Goal: Information Seeking & Learning: Understand process/instructions

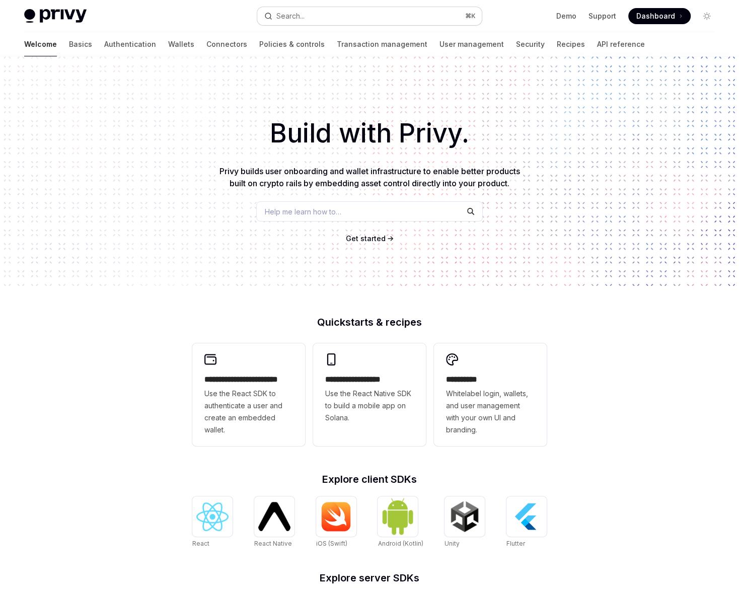
click at [313, 22] on button "Search... ⌘ K" at bounding box center [369, 16] width 225 height 18
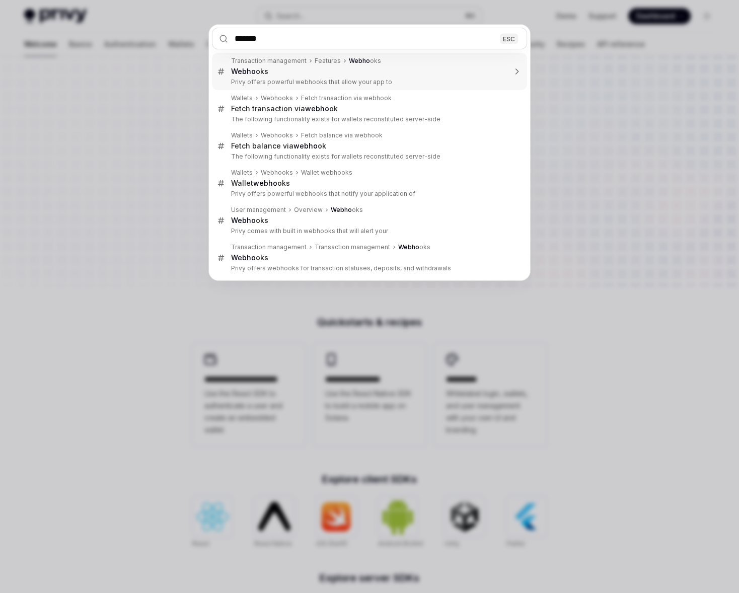
type input "********"
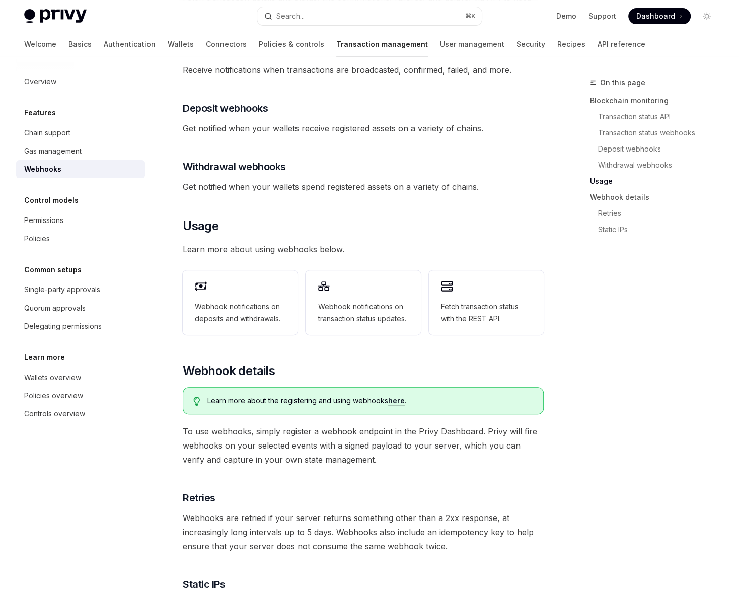
scroll to position [288, 0]
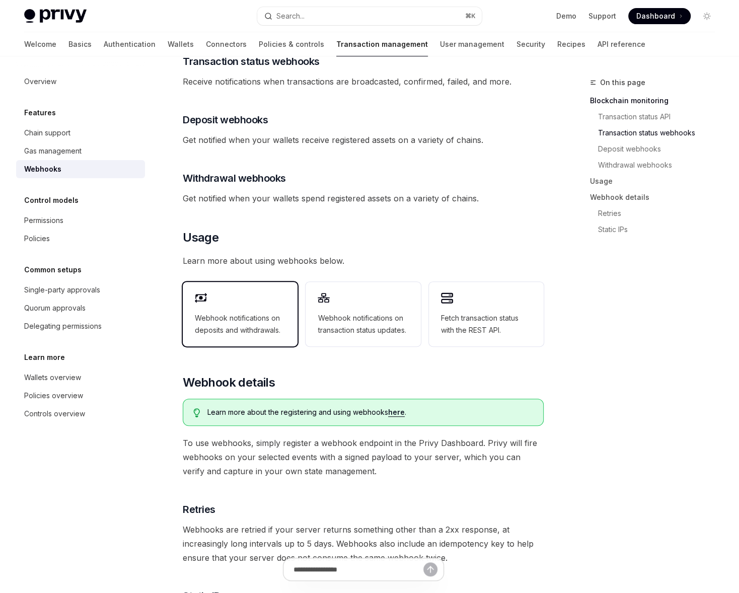
click at [253, 313] on span "Webhook notifications on deposits and withdrawals." at bounding box center [240, 324] width 91 height 24
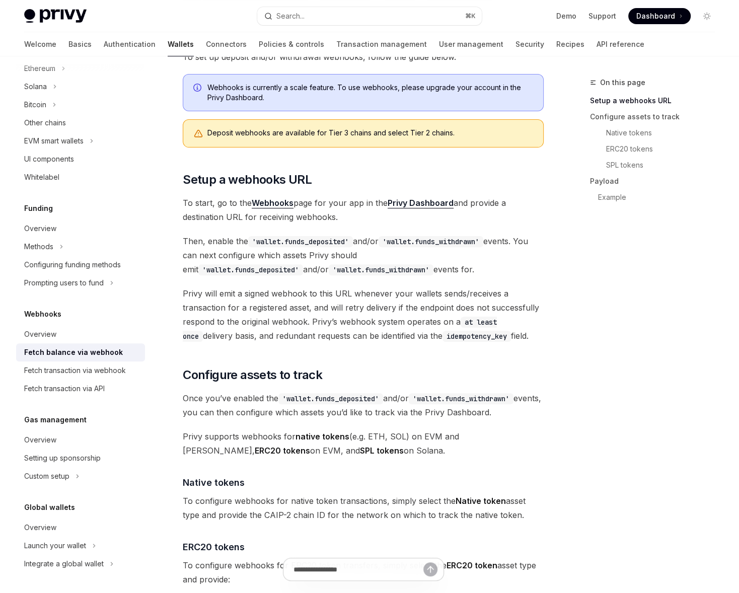
scroll to position [189, 0]
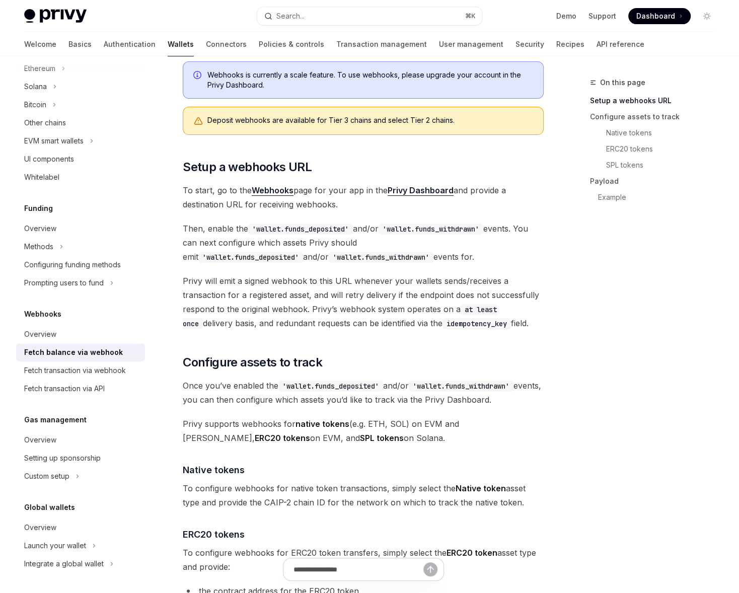
click at [279, 193] on strong "Webhooks" at bounding box center [273, 190] width 42 height 10
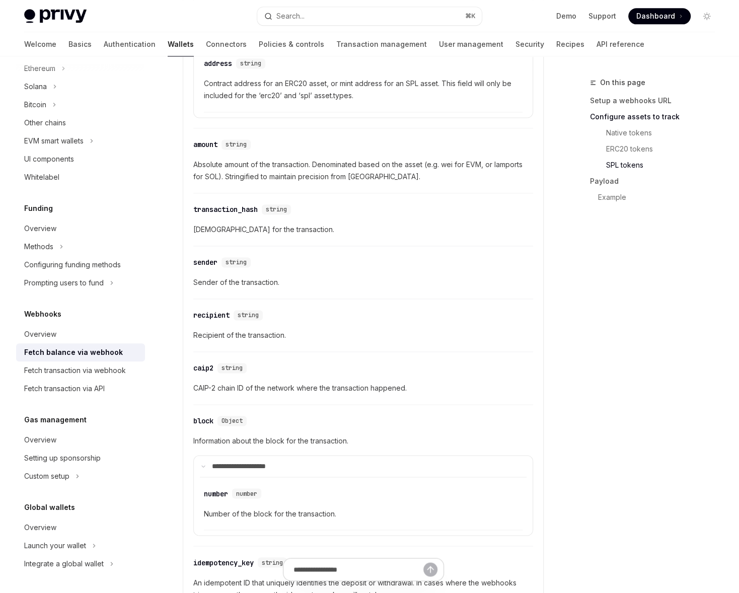
scroll to position [1356, 0]
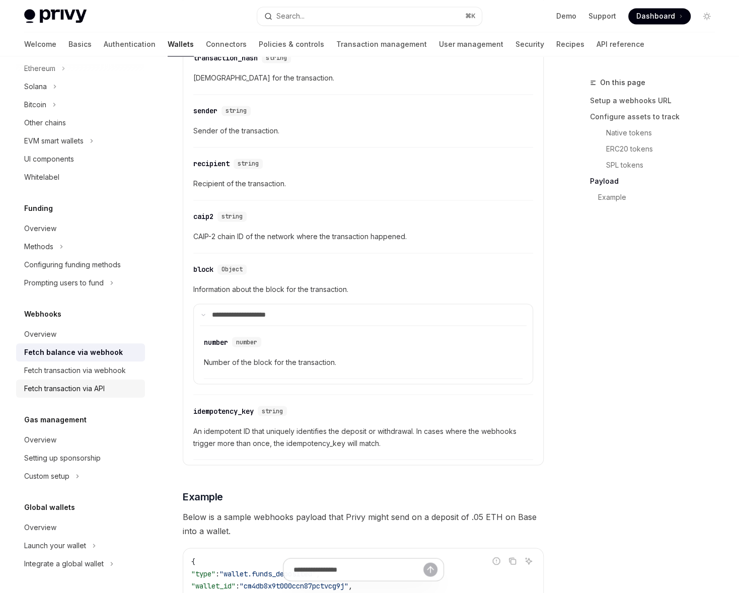
click at [87, 384] on div "Fetch transaction via API" at bounding box center [64, 389] width 81 height 12
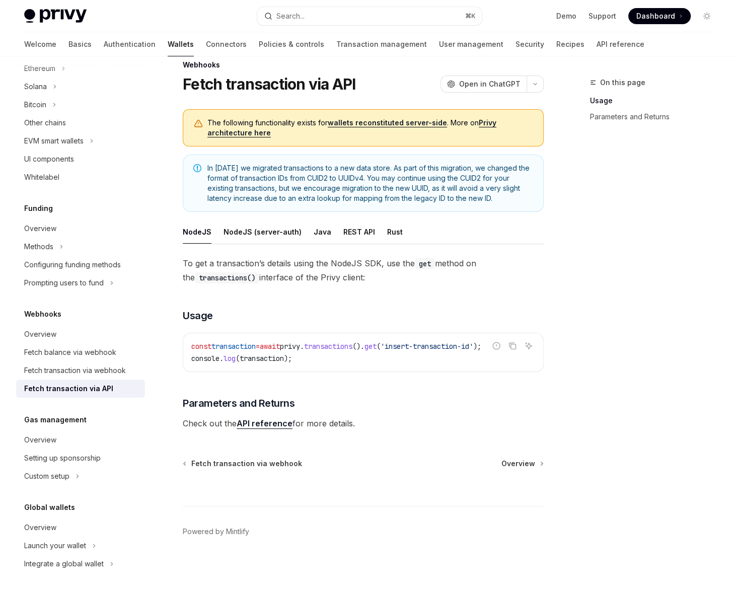
scroll to position [15, 0]
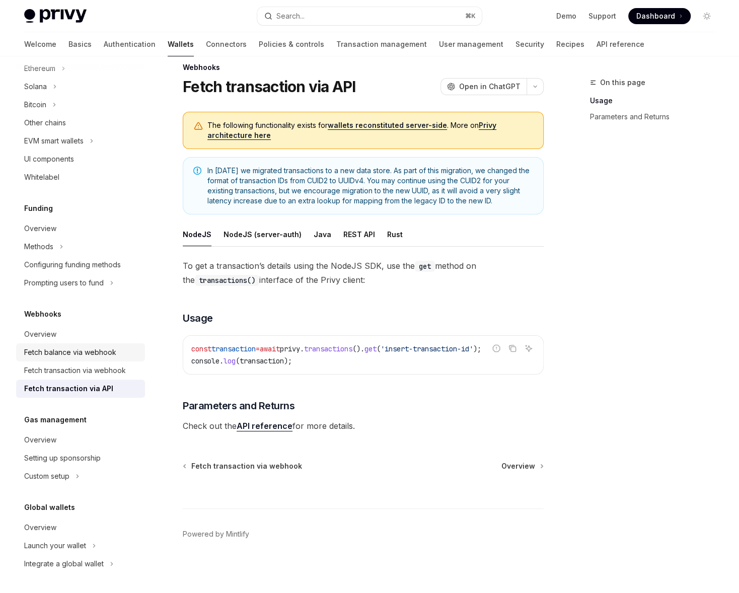
click at [58, 356] on div "Fetch balance via webhook" at bounding box center [70, 352] width 92 height 12
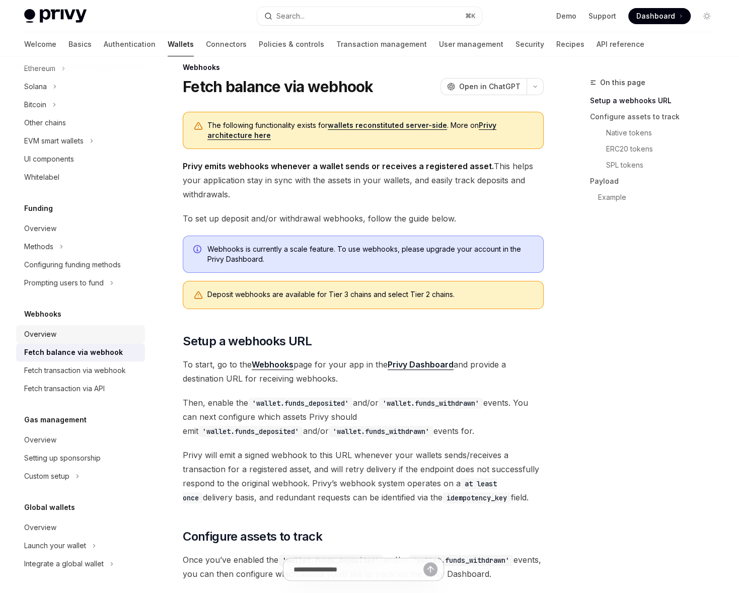
click at [44, 338] on div "Overview" at bounding box center [40, 334] width 32 height 12
type textarea "*"
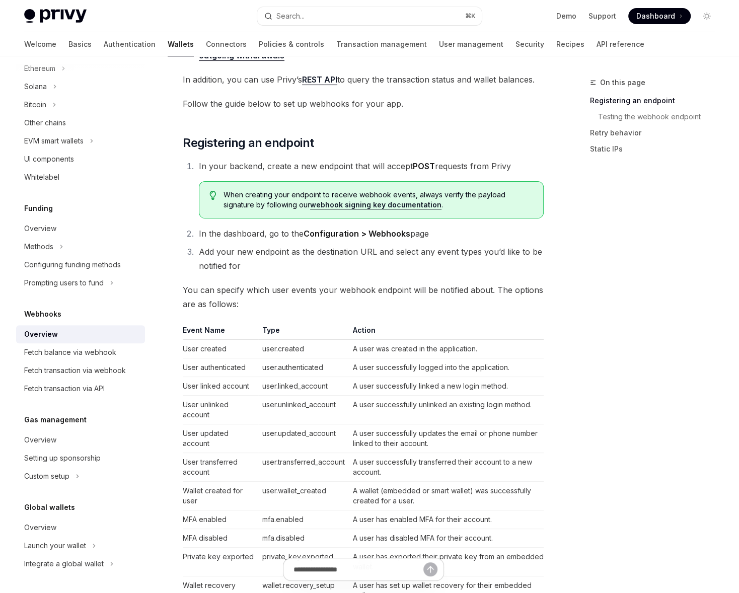
scroll to position [141, 0]
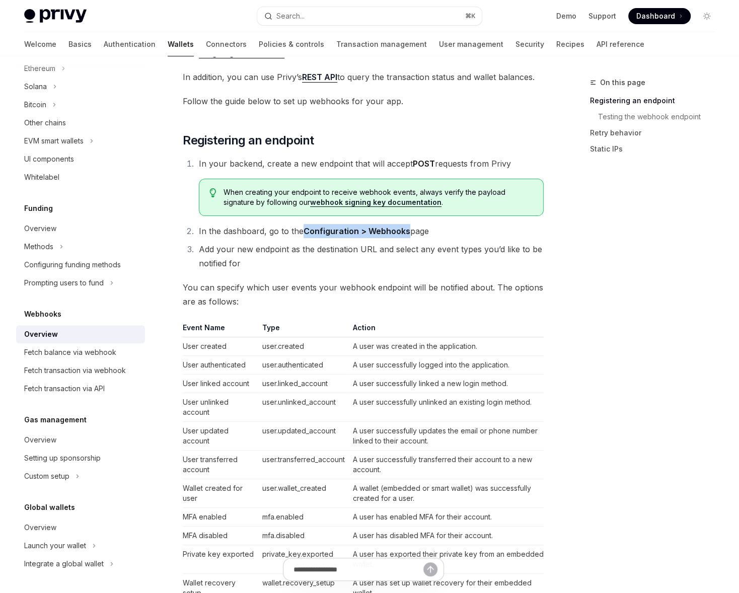
drag, startPoint x: 406, startPoint y: 232, endPoint x: 304, endPoint y: 230, distance: 102.2
click at [304, 230] on strong "Configuration > Webhooks" at bounding box center [357, 231] width 107 height 10
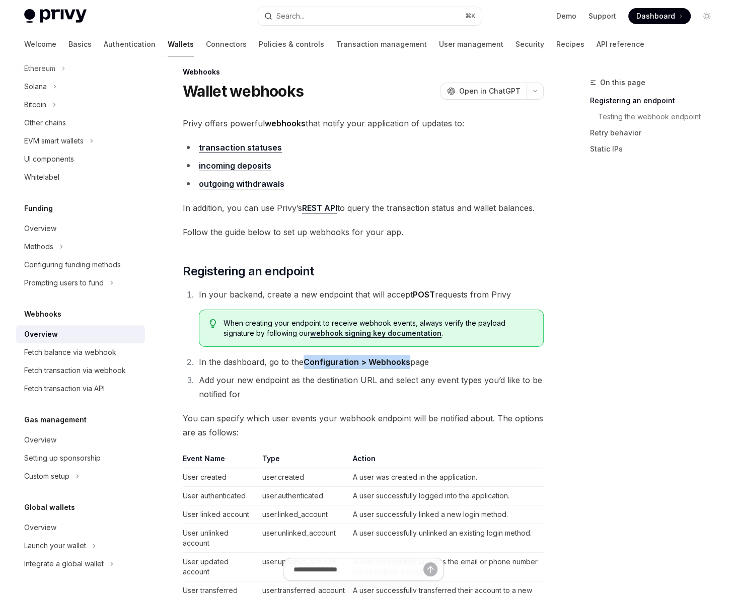
scroll to position [0, 0]
